Goal: Information Seeking & Learning: Learn about a topic

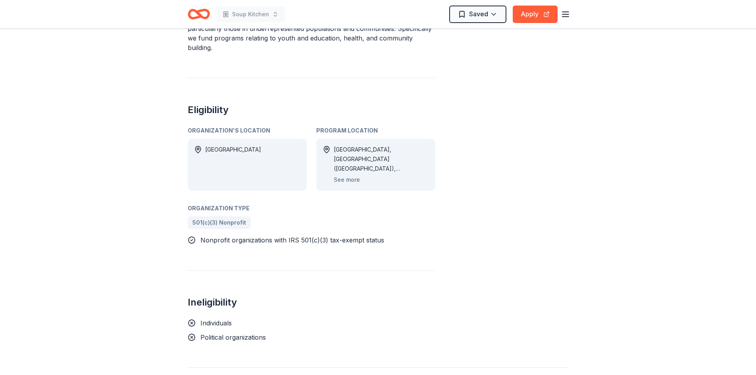
scroll to position [318, 0]
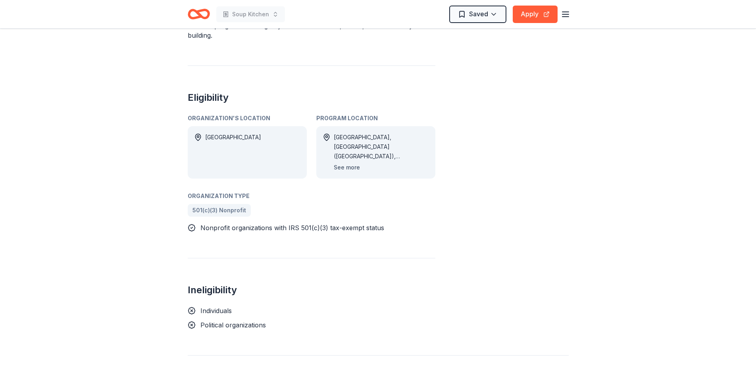
click at [337, 168] on button "See more" at bounding box center [347, 168] width 26 height 10
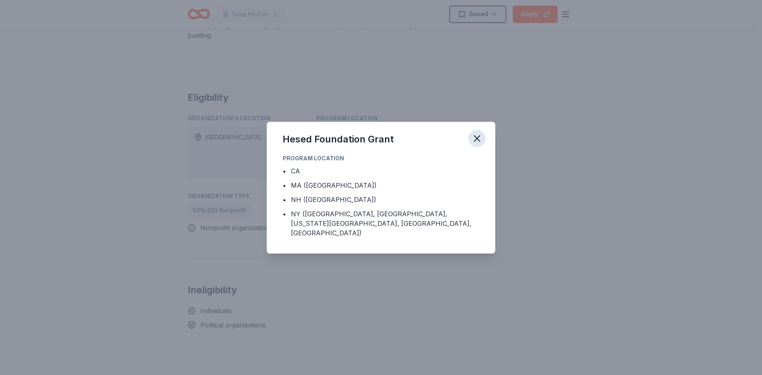
click at [477, 141] on icon "button" at bounding box center [477, 139] width 6 height 6
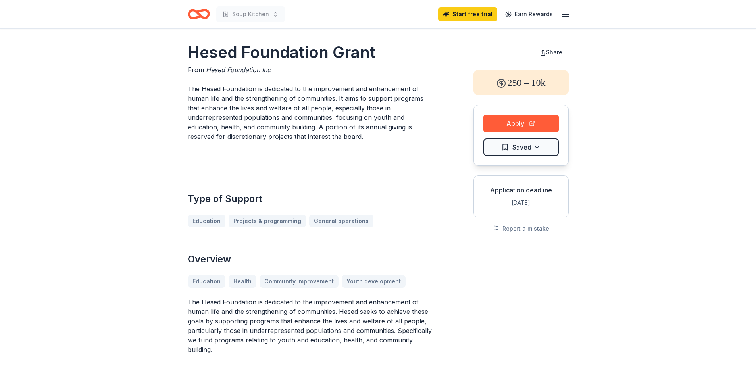
scroll to position [0, 0]
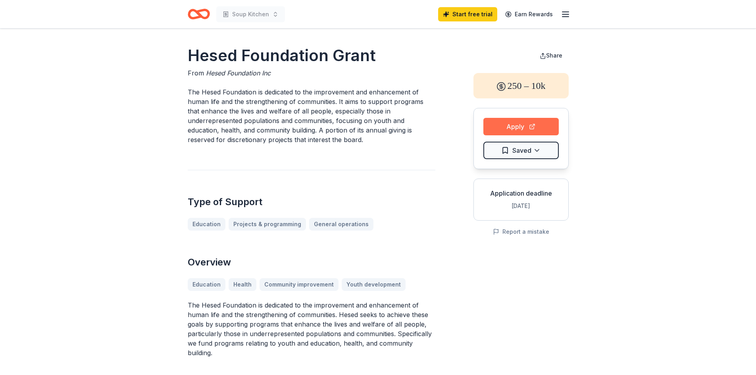
click at [515, 126] on button "Apply" at bounding box center [520, 126] width 75 height 17
